Goal: Transaction & Acquisition: Purchase product/service

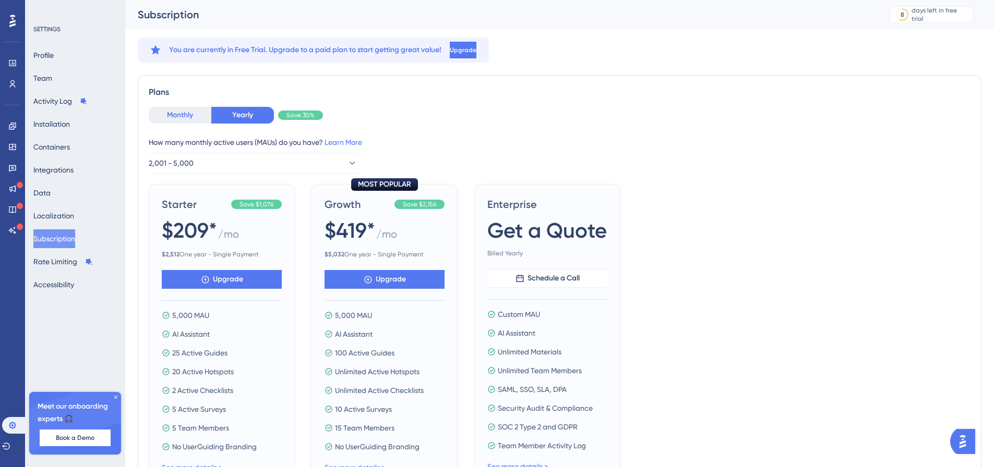
click at [187, 115] on button "Monthly" at bounding box center [180, 115] width 63 height 17
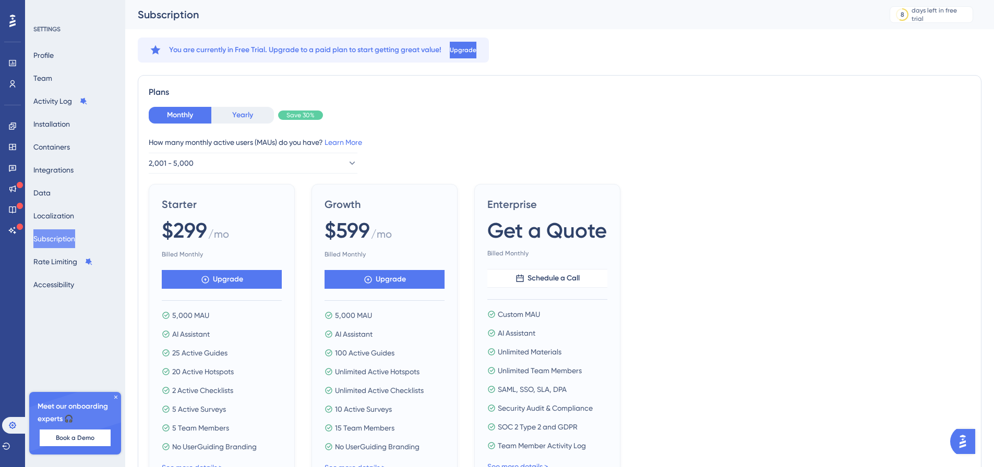
drag, startPoint x: 234, startPoint y: 117, endPoint x: 184, endPoint y: 117, distance: 50.1
click at [234, 117] on button "Yearly" at bounding box center [242, 115] width 63 height 17
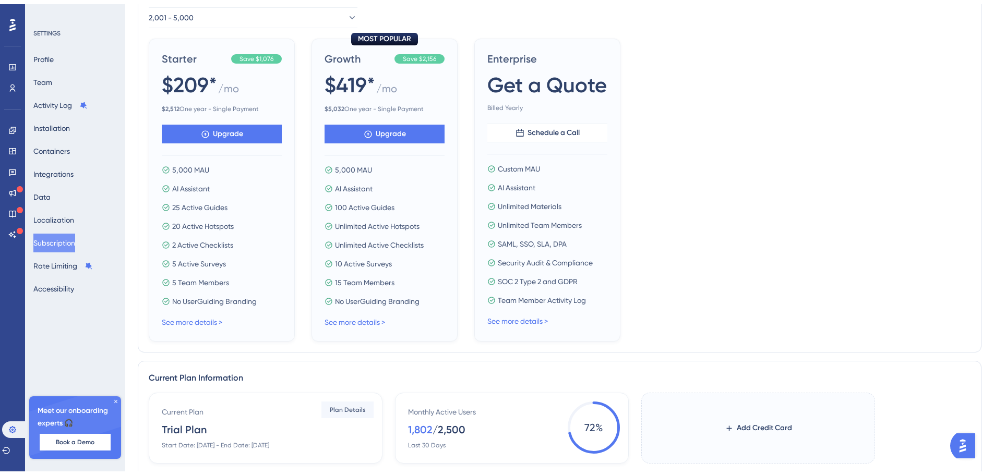
scroll to position [313, 0]
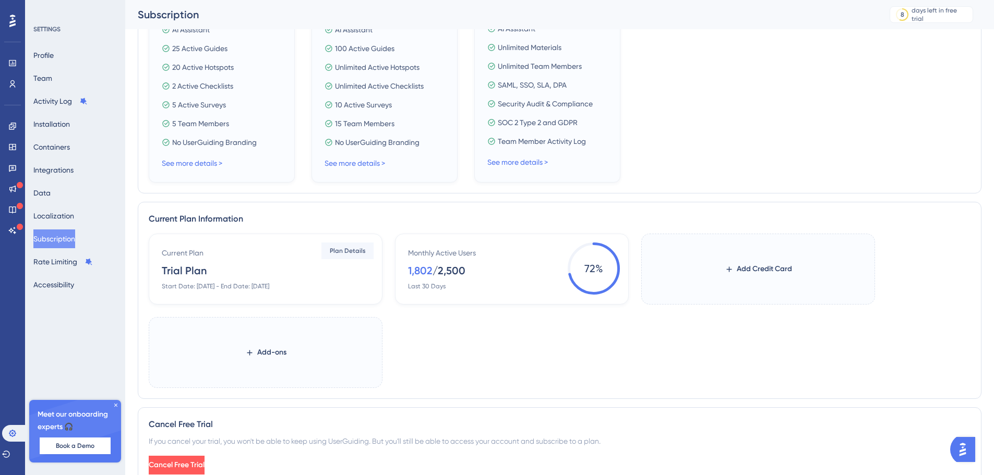
drag, startPoint x: 263, startPoint y: 341, endPoint x: 264, endPoint y: 330, distance: 10.6
click at [262, 341] on label "Add-ons" at bounding box center [266, 352] width 234 height 71
click at [262, 343] on button "Add-ons" at bounding box center [265, 352] width 41 height 19
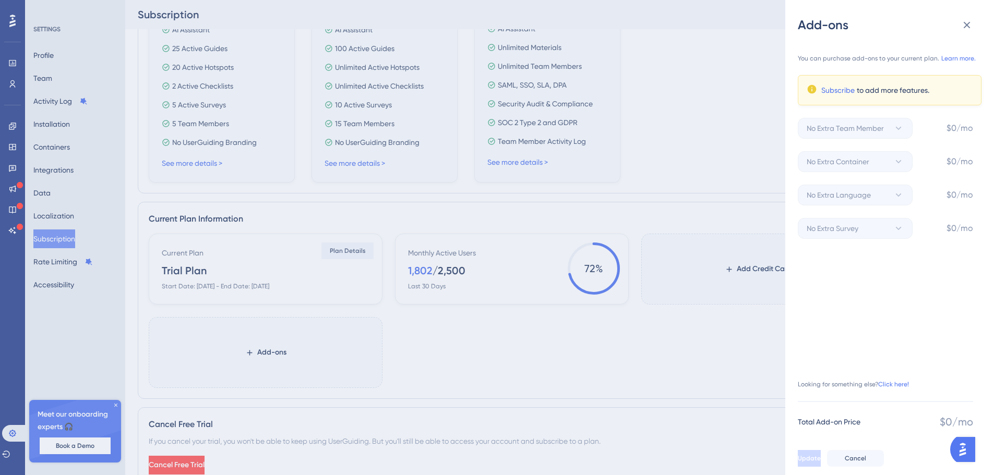
click at [677, 180] on div "Add-ons You can purchase add-ons to your current plan. Learn more. Subscribe to…" at bounding box center [497, 237] width 994 height 475
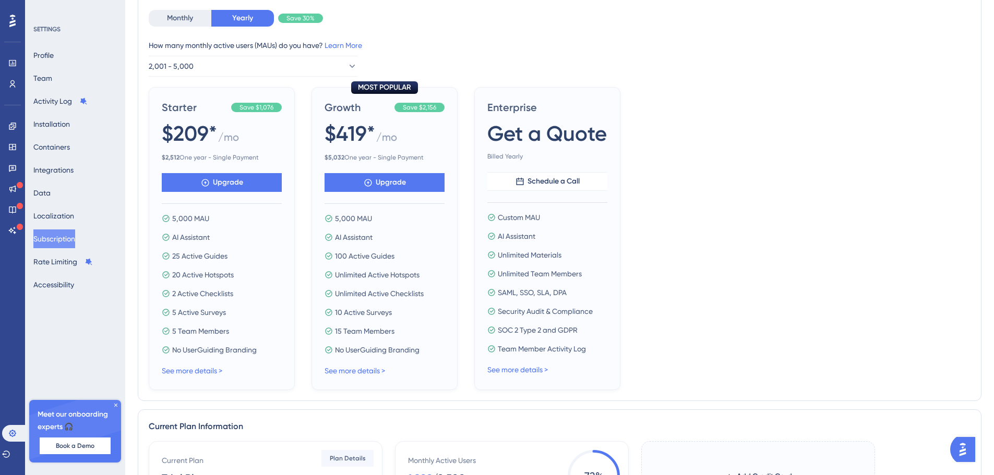
scroll to position [0, 0]
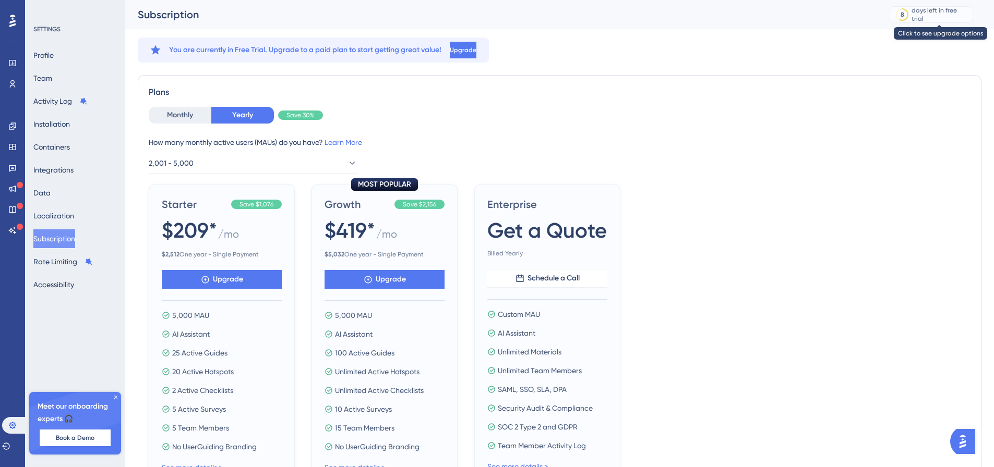
click at [907, 10] on div "8" at bounding box center [902, 14] width 10 height 10
click at [934, 17] on div "days left in free trial" at bounding box center [940, 14] width 58 height 17
drag, startPoint x: 904, startPoint y: 13, endPoint x: 918, endPoint y: 15, distance: 14.2
click at [910, 14] on div "8" at bounding box center [902, 14] width 18 height 9
click at [911, 15] on div "8" at bounding box center [902, 14] width 18 height 9
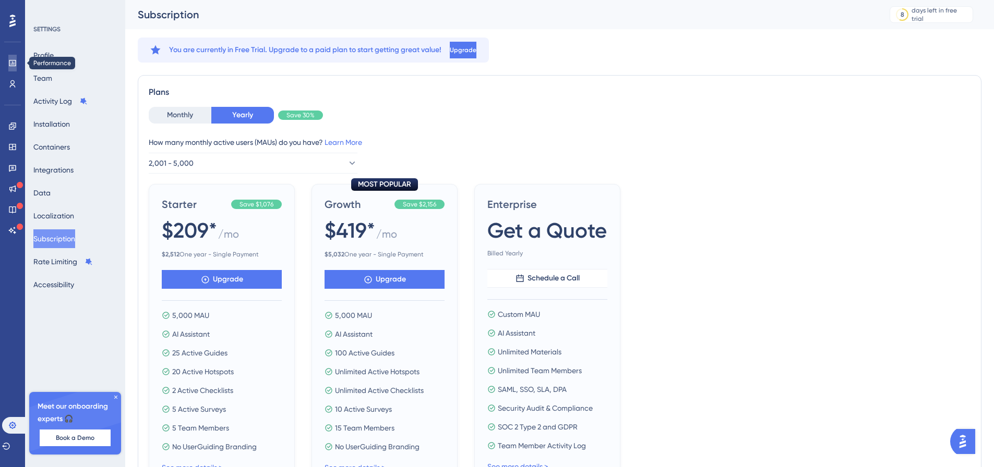
click at [11, 62] on icon at bounding box center [12, 63] width 8 height 8
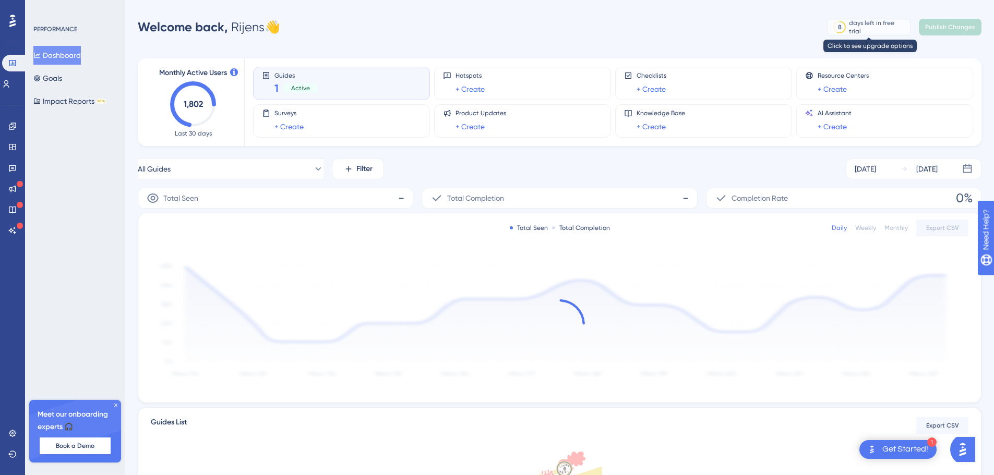
click at [870, 29] on div "days left in free trial" at bounding box center [878, 27] width 58 height 17
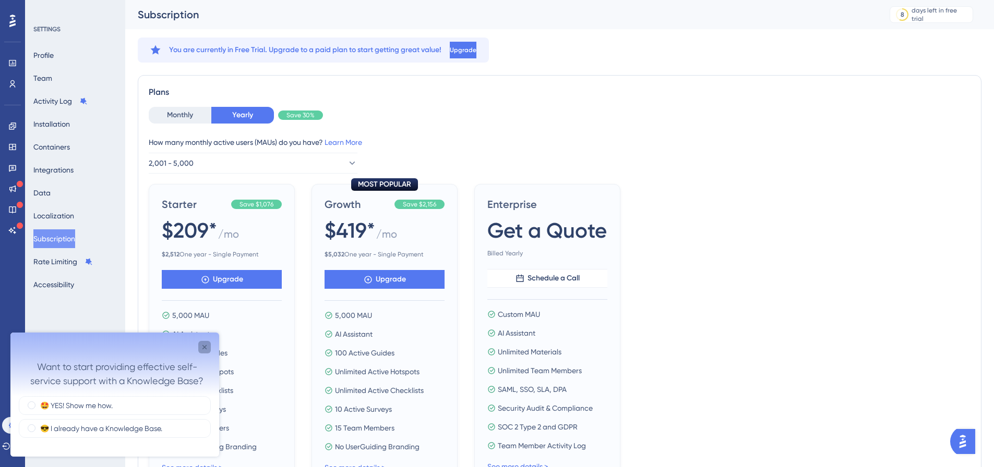
click at [202, 351] on icon "Close survey" at bounding box center [204, 347] width 8 height 8
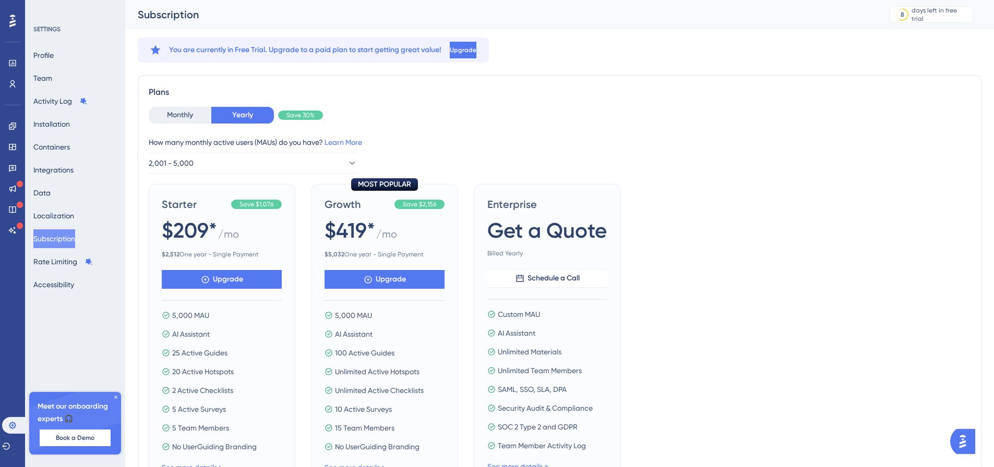
click at [966, 438] on img "Open AI Assistant Launcher" at bounding box center [962, 441] width 19 height 19
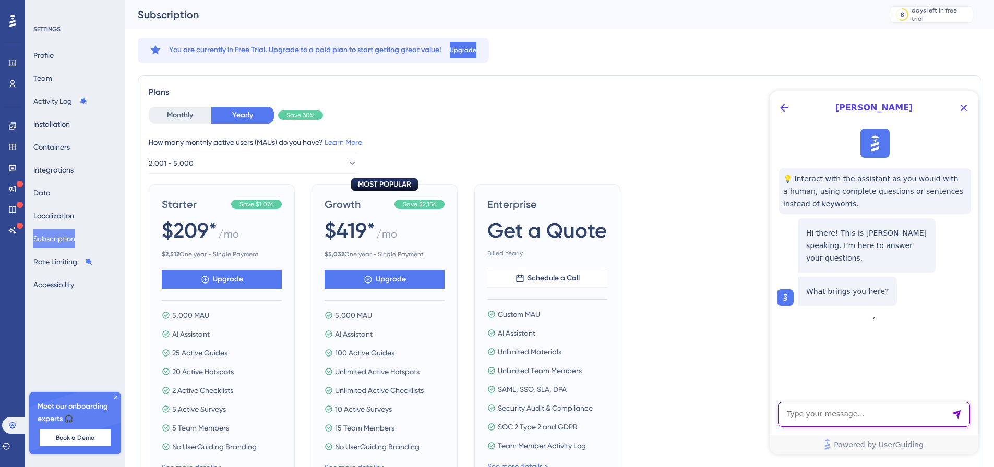
click at [867, 414] on textarea "AI Assistant Text Input" at bounding box center [874, 414] width 192 height 25
type textarea "I need to buy a plan with custom MAU"
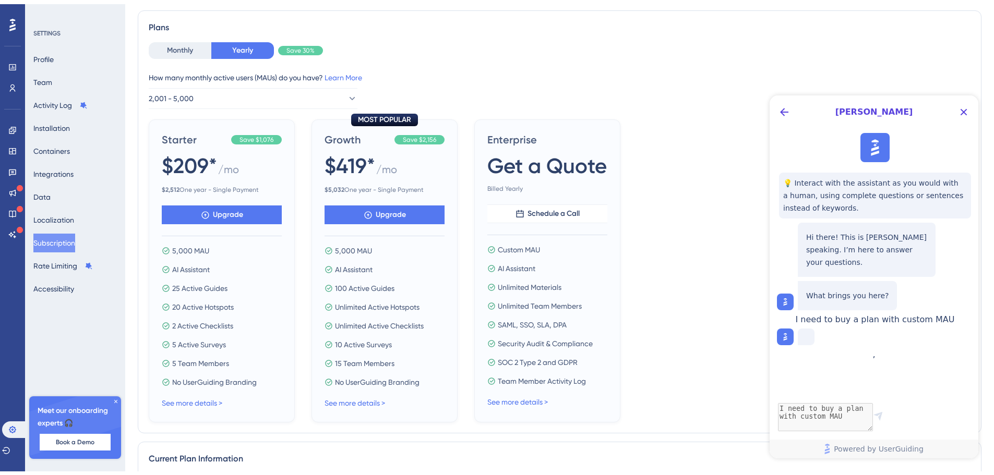
scroll to position [104, 0]
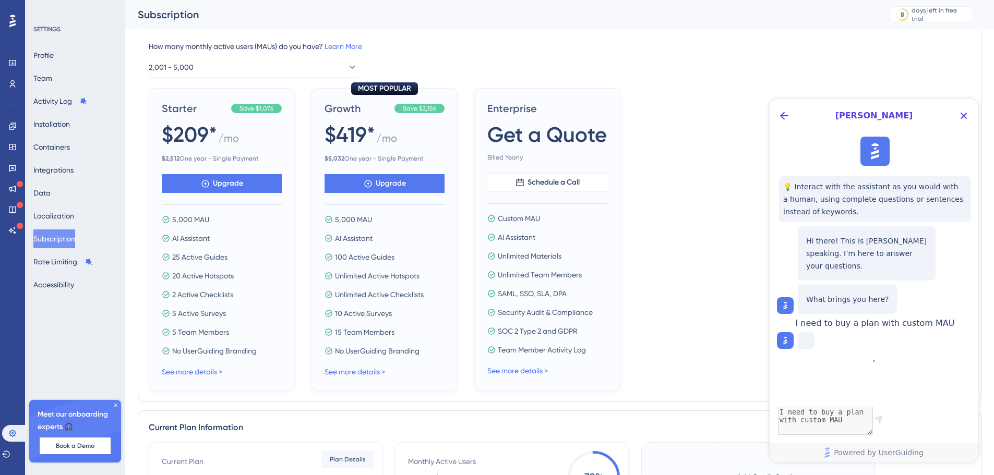
drag, startPoint x: 198, startPoint y: 370, endPoint x: 207, endPoint y: 295, distance: 75.1
click at [198, 370] on link "See more details >" at bounding box center [192, 372] width 61 height 8
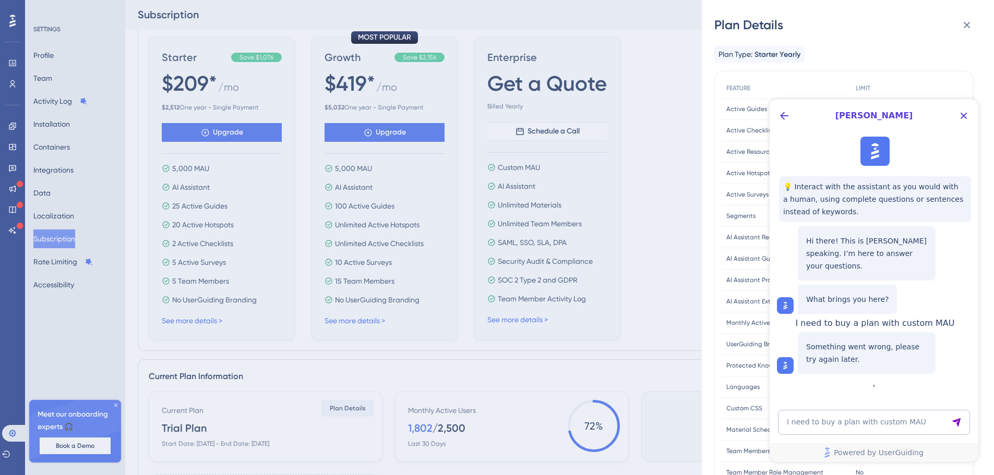
scroll to position [157, 0]
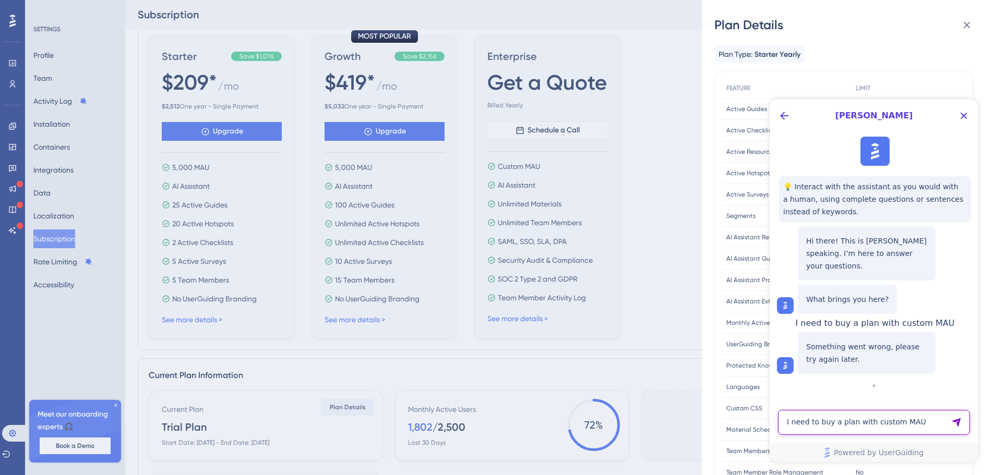
click at [903, 427] on textarea "I need to buy a plan with custom MAU" at bounding box center [874, 422] width 192 height 25
type textarea "custom MAU"
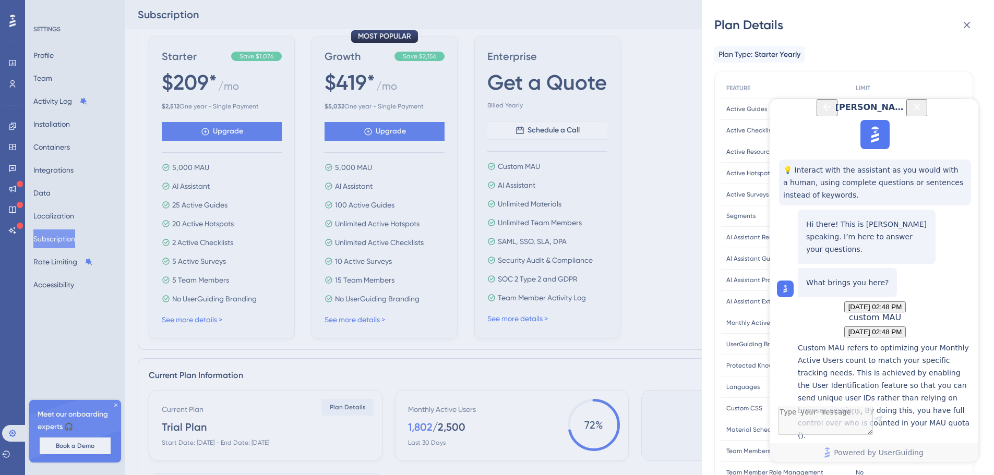
scroll to position [164, 0]
click at [849, 452] on div "Utilizing MAU Quota Economically" at bounding box center [885, 463] width 175 height 22
click at [560, 142] on div "Plan Details Plan Type: Starter Yearly FEATURE LIMIT Active Guides Active Guide…" at bounding box center [497, 237] width 994 height 475
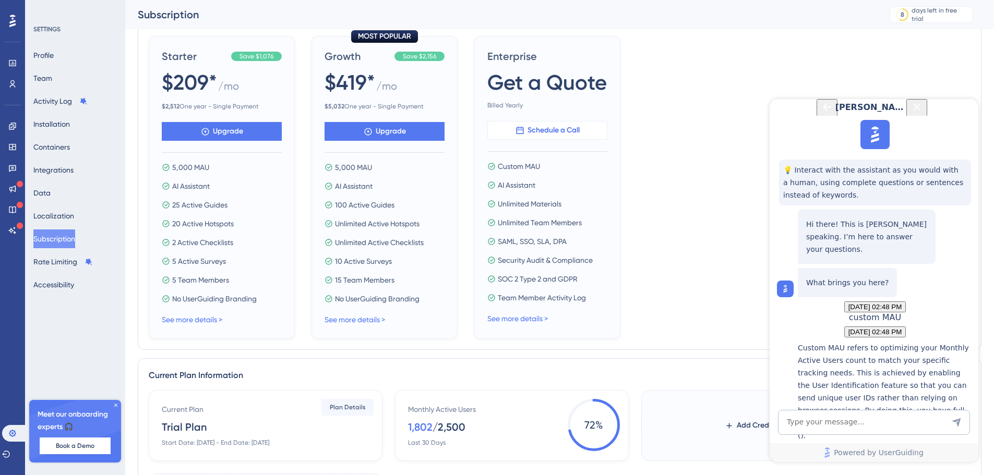
click at [555, 124] on span "Schedule a Call" at bounding box center [553, 130] width 52 height 13
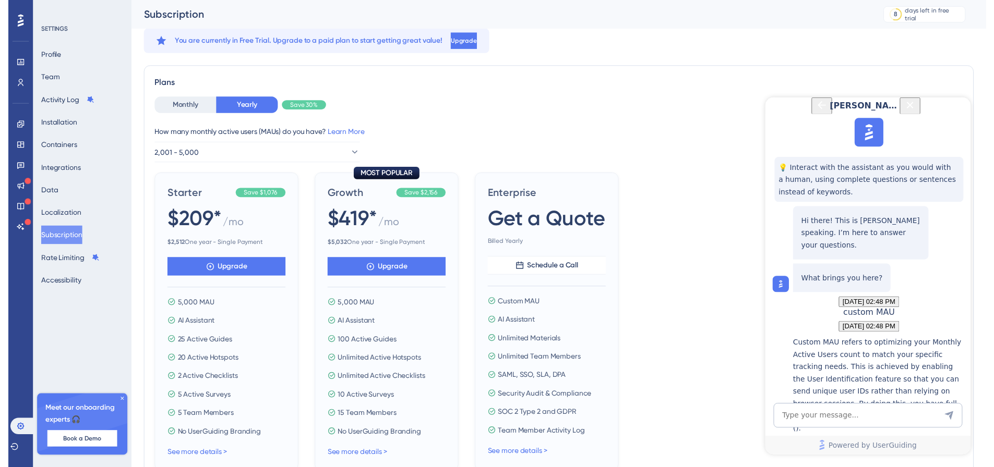
scroll to position [0, 0]
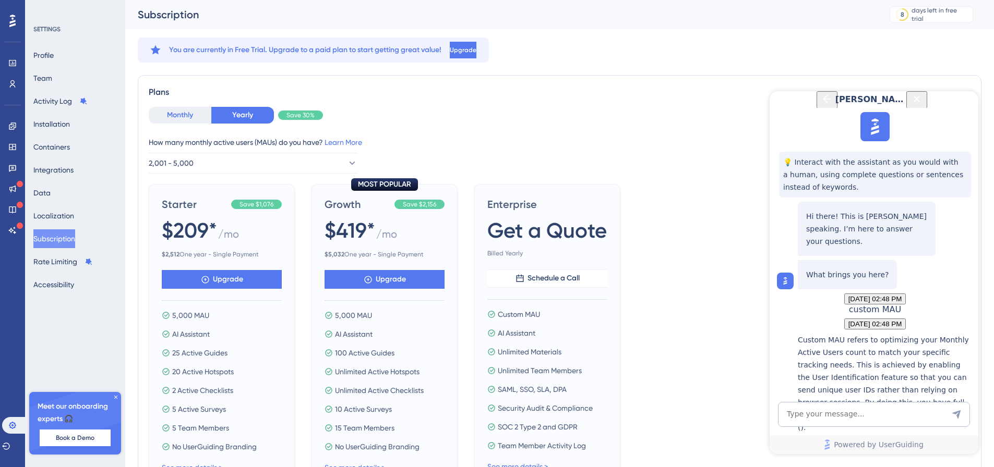
click at [179, 114] on button "Monthly" at bounding box center [180, 115] width 63 height 17
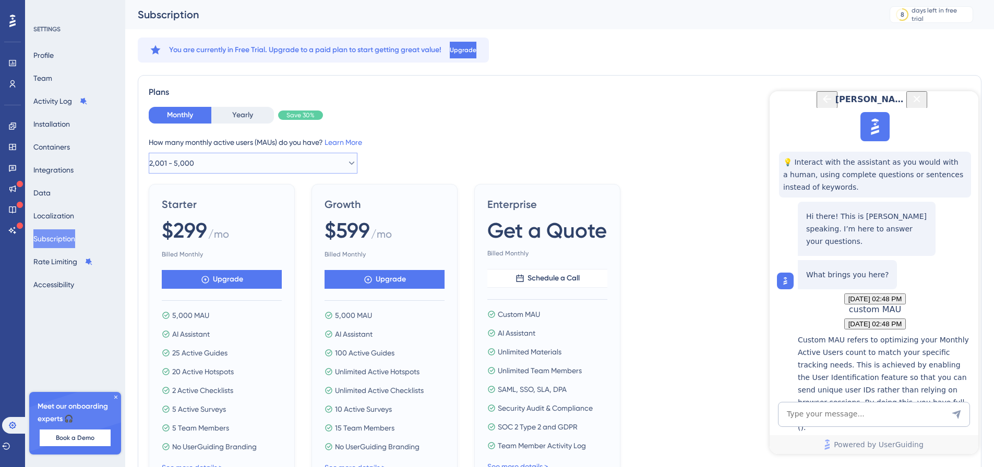
click at [209, 156] on button "2,001 - 5,000" at bounding box center [253, 163] width 209 height 21
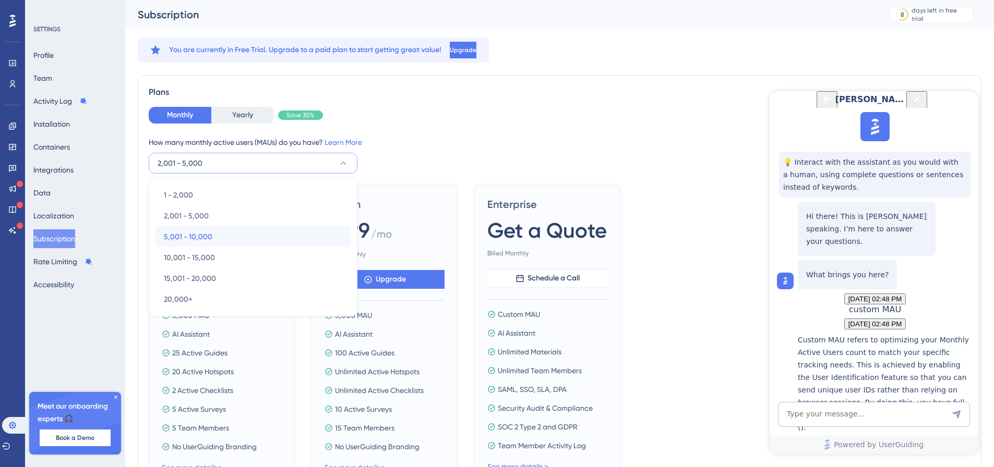
click at [199, 240] on span "5,001 - 10,000" at bounding box center [188, 237] width 49 height 13
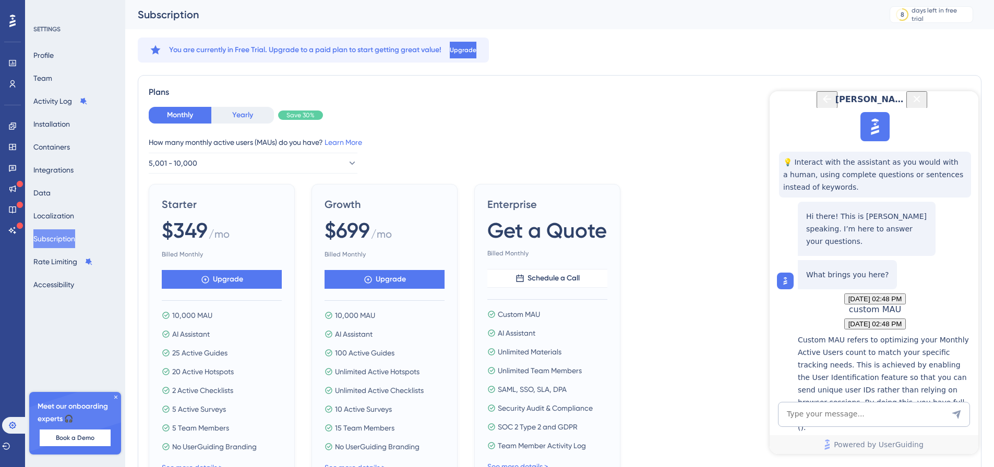
click at [254, 113] on button "Yearly" at bounding box center [242, 115] width 63 height 17
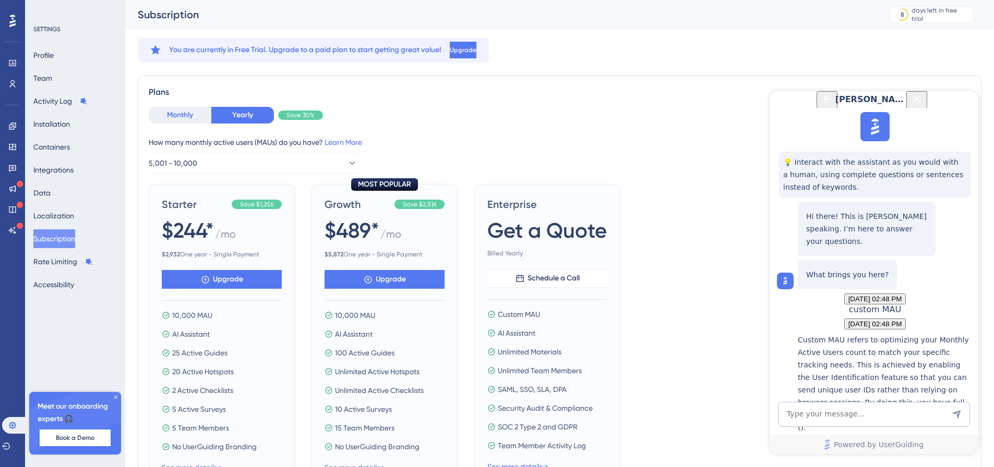
click at [186, 115] on button "Monthly" at bounding box center [180, 115] width 63 height 17
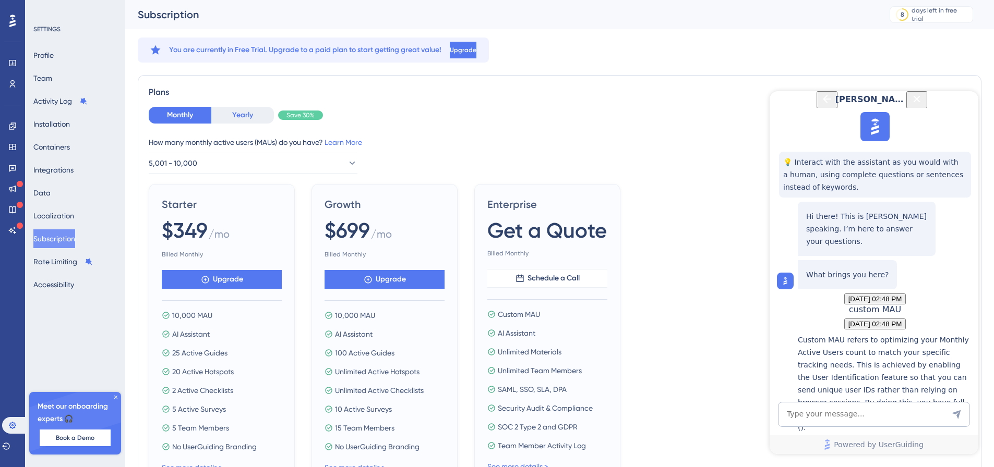
click at [230, 112] on button "Yearly" at bounding box center [242, 115] width 63 height 17
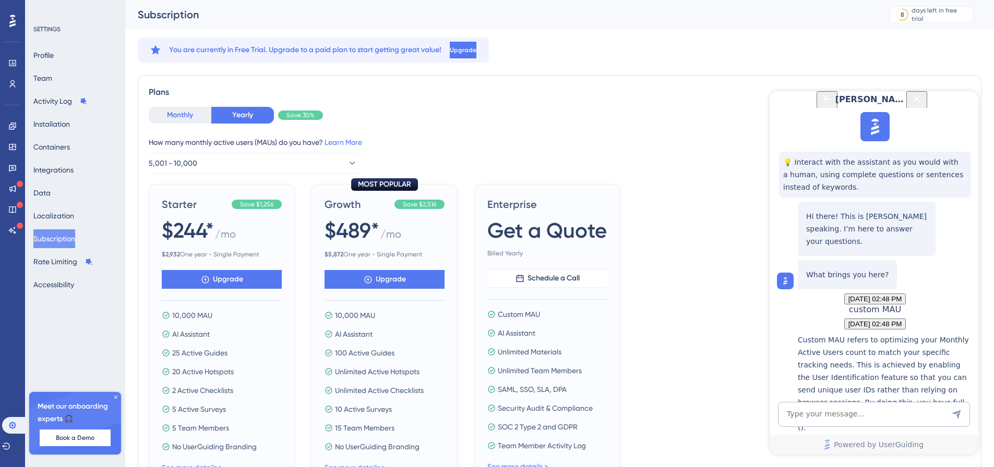
click at [189, 117] on button "Monthly" at bounding box center [180, 115] width 63 height 17
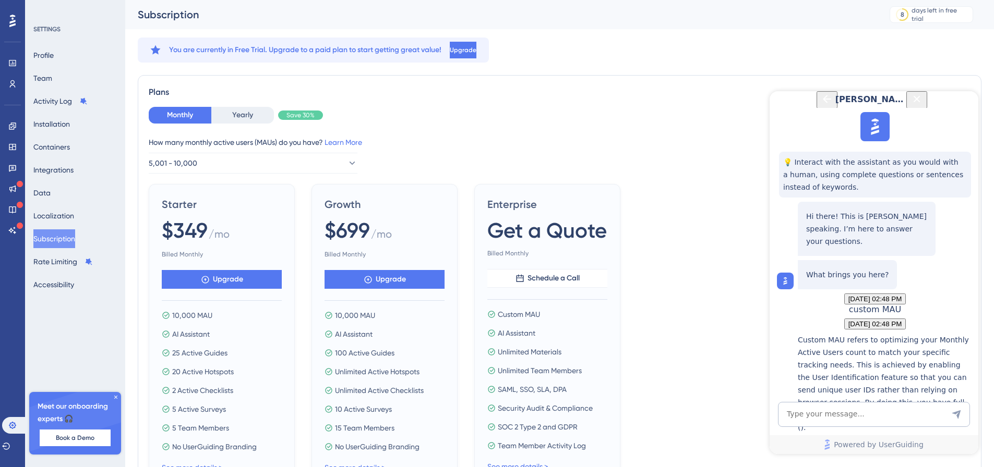
click at [496, 145] on div "How many monthly active users ([PERSON_NAME]) do you have? Learn More" at bounding box center [560, 142] width 822 height 13
click at [420, 157] on div "How many monthly active users ([PERSON_NAME]) do you have? Learn More 5,001 - 1…" at bounding box center [560, 155] width 822 height 38
click at [223, 282] on span "Upgrade" at bounding box center [228, 279] width 30 height 13
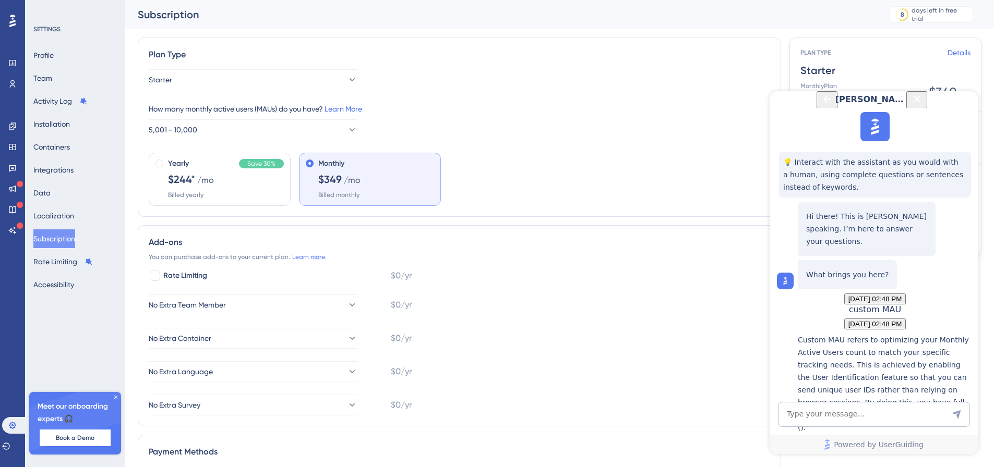
drag, startPoint x: 963, startPoint y: 107, endPoint x: 1733, endPoint y: 198, distance: 775.4
click at [920, 102] on icon "Close Button" at bounding box center [916, 98] width 7 height 7
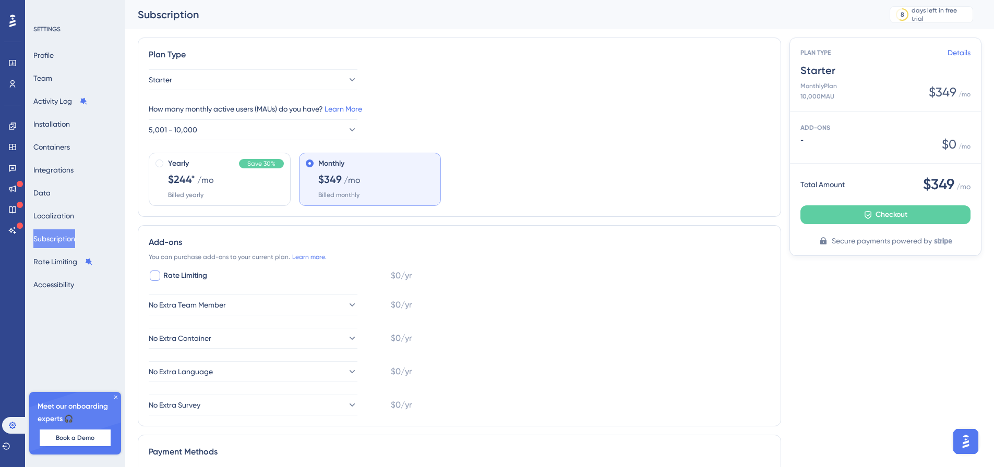
click at [178, 274] on span "Rate Limiting" at bounding box center [185, 276] width 44 height 13
checkbox input "false"
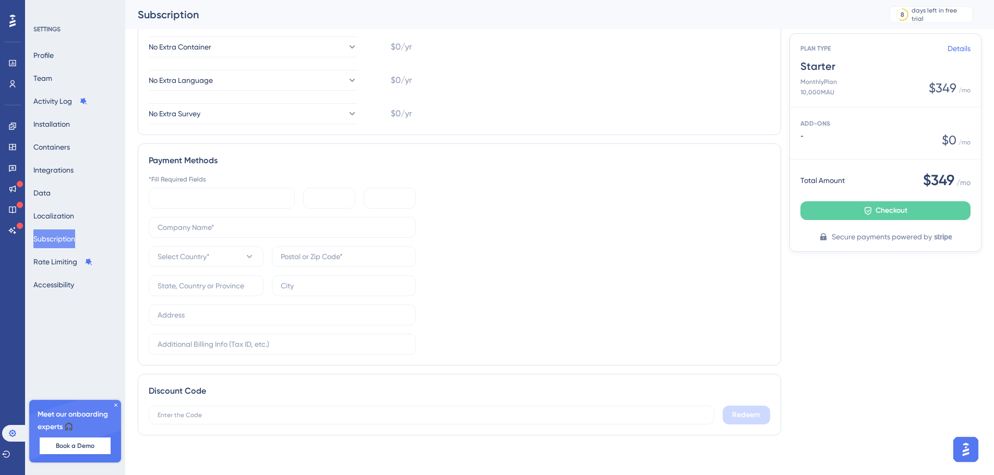
scroll to position [302, 0]
click at [391, 206] on div at bounding box center [390, 196] width 52 height 21
click at [199, 220] on input "text" at bounding box center [282, 225] width 249 height 11
type input "BCA Research"
click at [194, 266] on div "BCA Research Select Country*" at bounding box center [282, 284] width 267 height 138
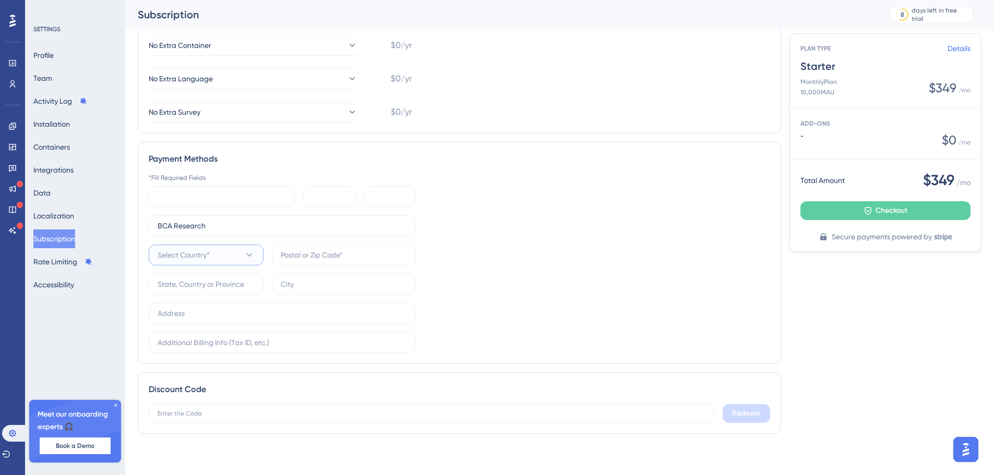
click at [195, 257] on span "Select Country*" at bounding box center [184, 255] width 52 height 13
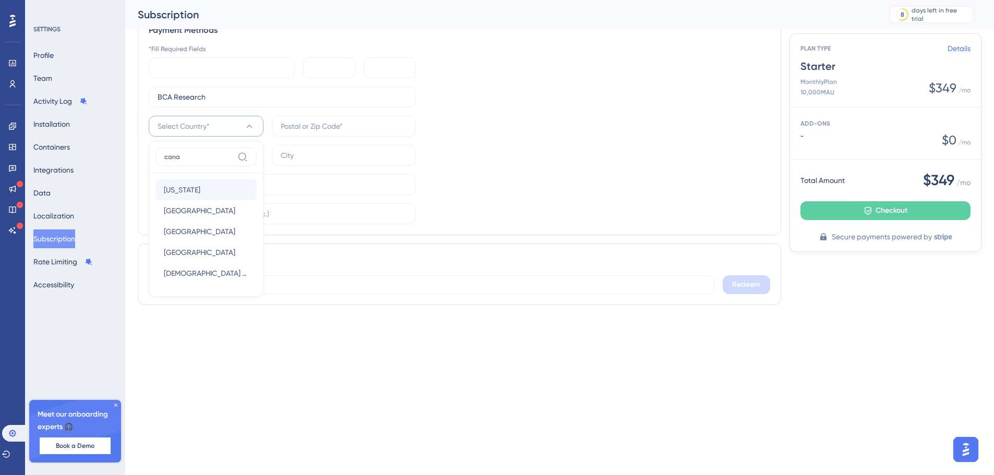
scroll to position [302, 0]
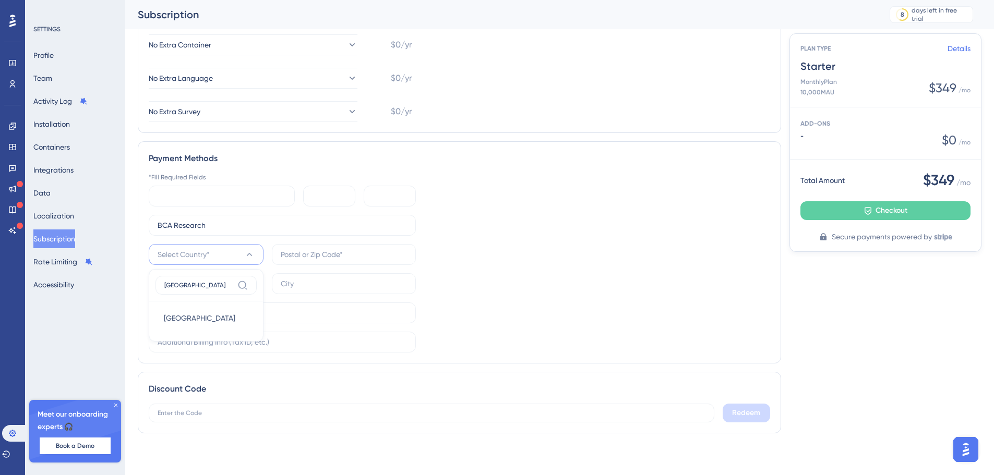
type input "[GEOGRAPHIC_DATA]"
click at [191, 255] on span "Select Country*" at bounding box center [184, 254] width 52 height 13
click at [194, 256] on span "Select Country*" at bounding box center [184, 254] width 52 height 13
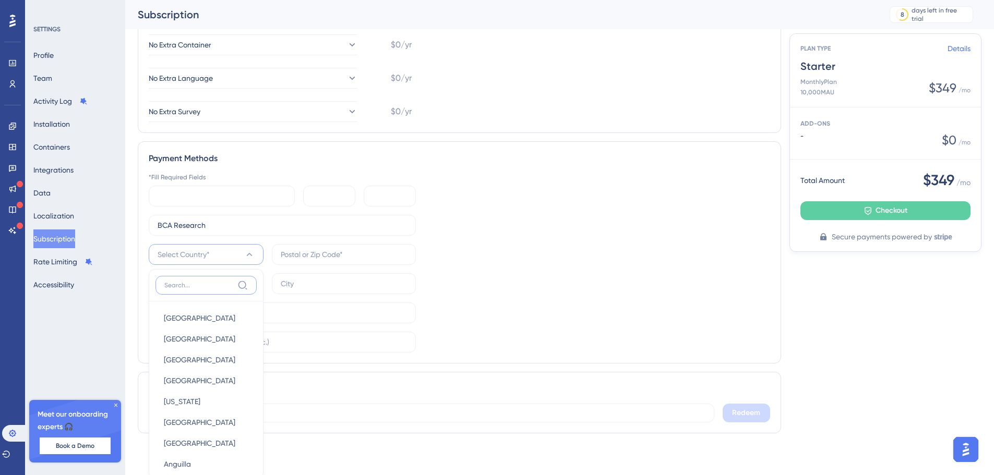
scroll to position [430, 0]
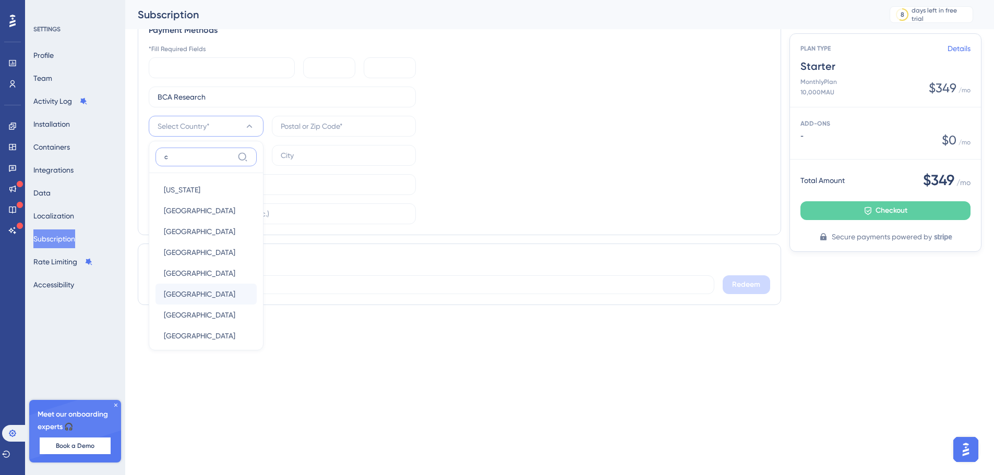
type input "c"
click at [189, 291] on span "[GEOGRAPHIC_DATA]" at bounding box center [199, 294] width 71 height 13
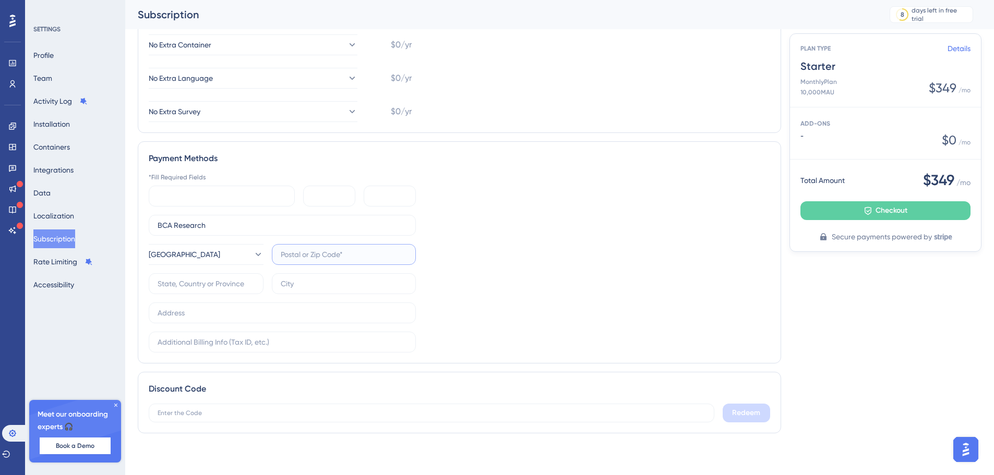
click at [323, 255] on input "text" at bounding box center [344, 254] width 126 height 11
type input "H"
click at [294, 255] on input "H383CA" at bounding box center [344, 254] width 126 height 11
click at [359, 254] on input "H3A3CA" at bounding box center [344, 254] width 126 height 11
type input "H3A3C8"
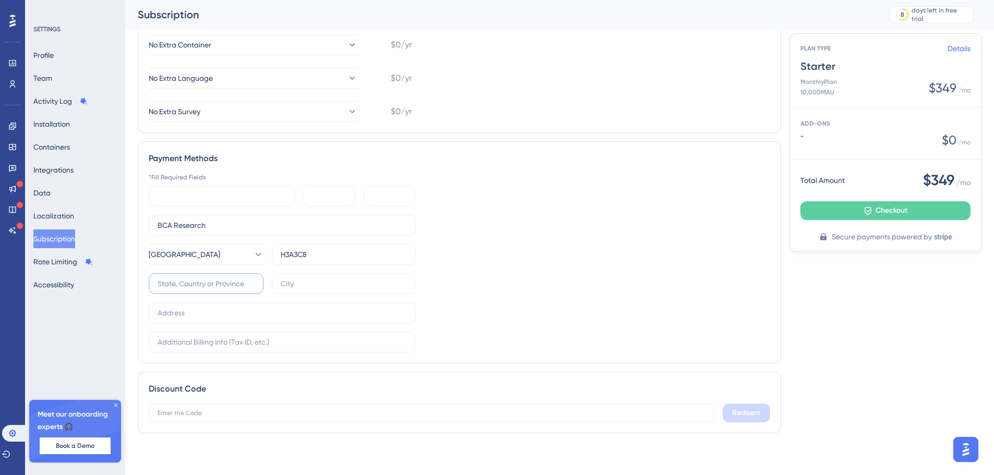
click at [207, 287] on input "text" at bounding box center [206, 283] width 97 height 11
type input "[GEOGRAPHIC_DATA]"
click at [316, 310] on input "text" at bounding box center [282, 312] width 249 height 11
paste input "[STREET_ADDRESS] [STREET_ADDRESS]"
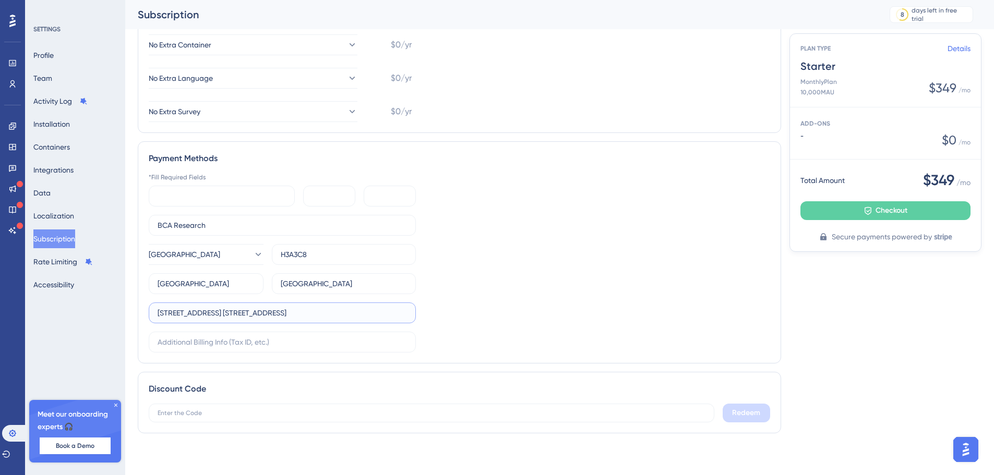
drag, startPoint x: 290, startPoint y: 314, endPoint x: 487, endPoint y: 312, distance: 197.2
click at [487, 312] on div "*Fill Required Fields BCA Research [GEOGRAPHIC_DATA] H3A3C8 [GEOGRAPHIC_DATA][S…" at bounding box center [459, 262] width 621 height 179
type input "[STREET_ADDRESS] De Maisonneuve Ouest #1510"
click at [847, 207] on button "Checkout" at bounding box center [885, 210] width 170 height 19
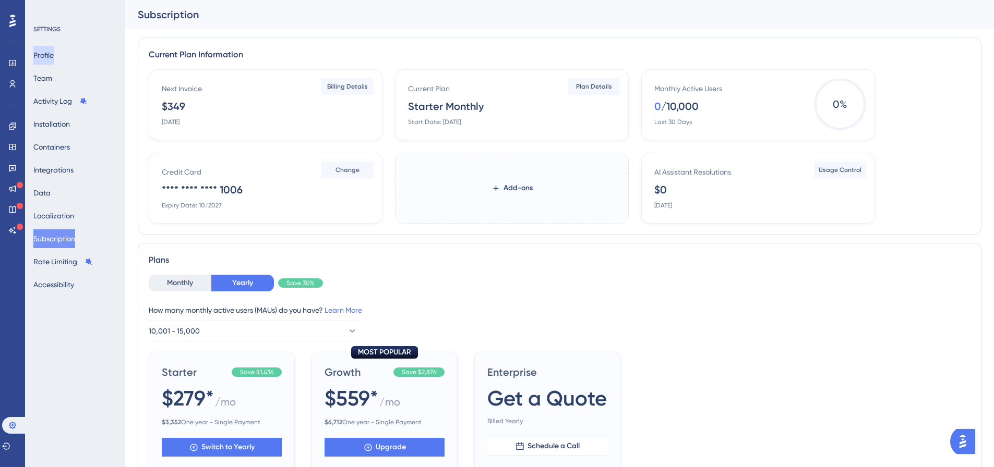
click at [53, 57] on button "Profile" at bounding box center [43, 55] width 20 height 19
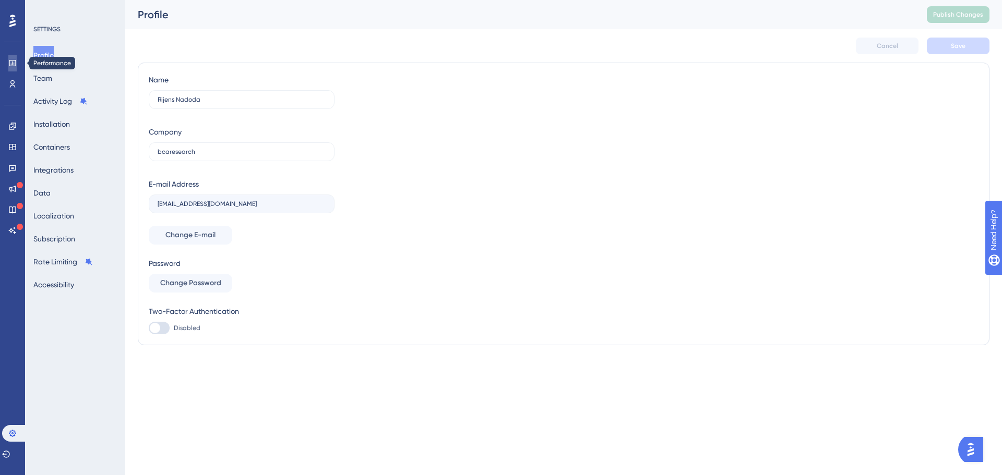
click at [10, 61] on icon at bounding box center [12, 63] width 7 height 6
